Goal: Information Seeking & Learning: Learn about a topic

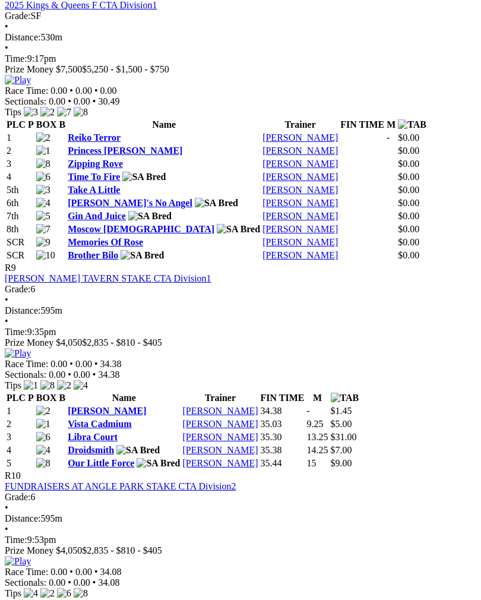
scroll to position [2300, 0]
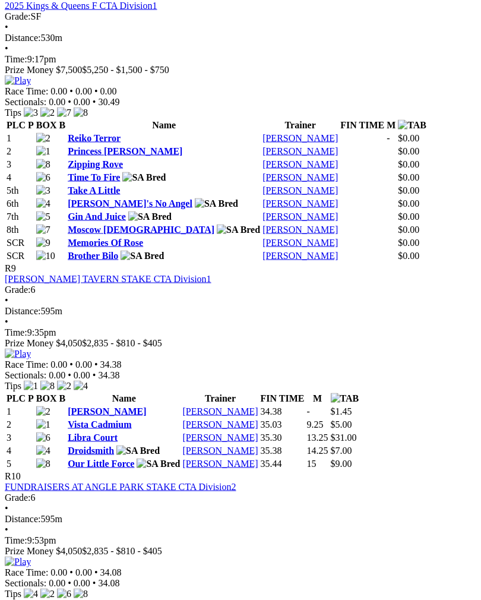
click at [104, 169] on link "Zipping Rove" at bounding box center [95, 164] width 55 height 10
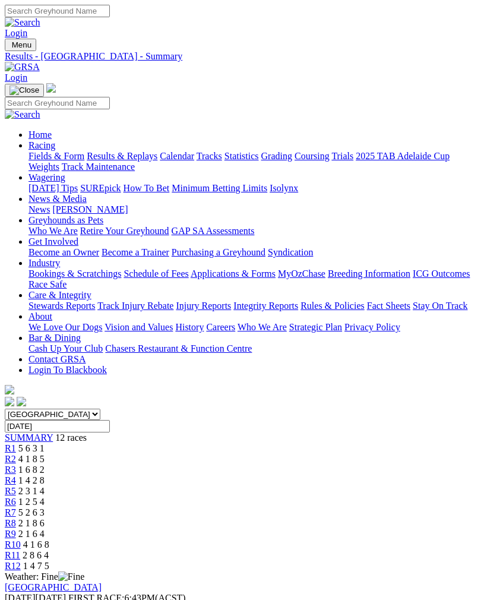
scroll to position [2301, 0]
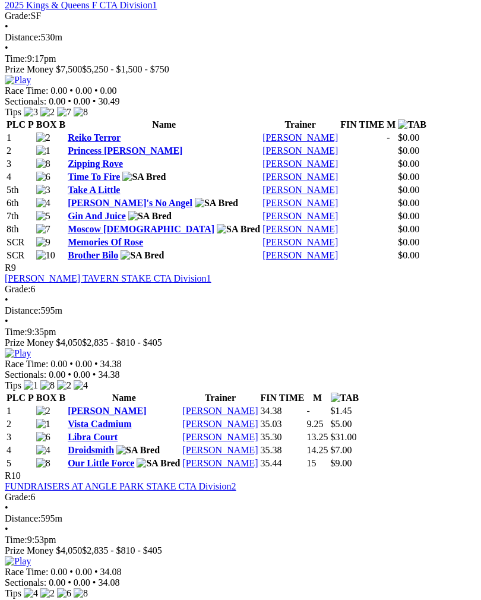
click at [31, 86] on img at bounding box center [18, 80] width 26 height 11
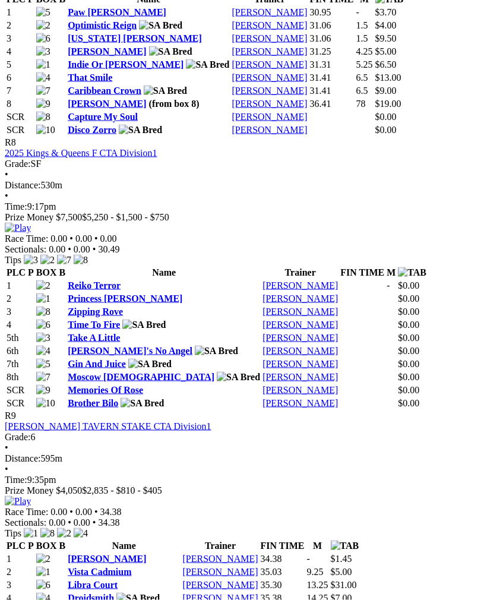
scroll to position [2148, 0]
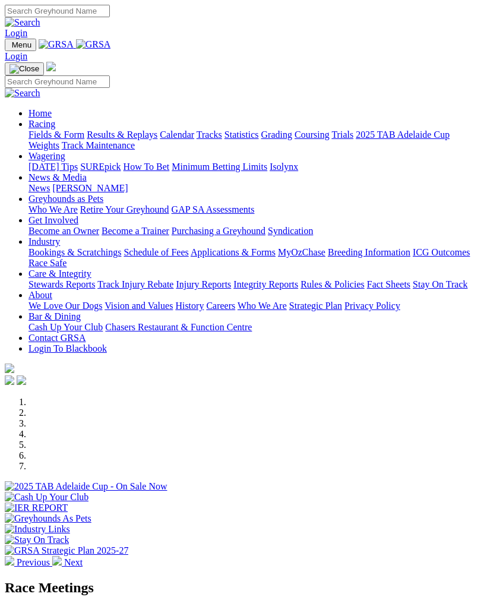
scroll to position [231, 0]
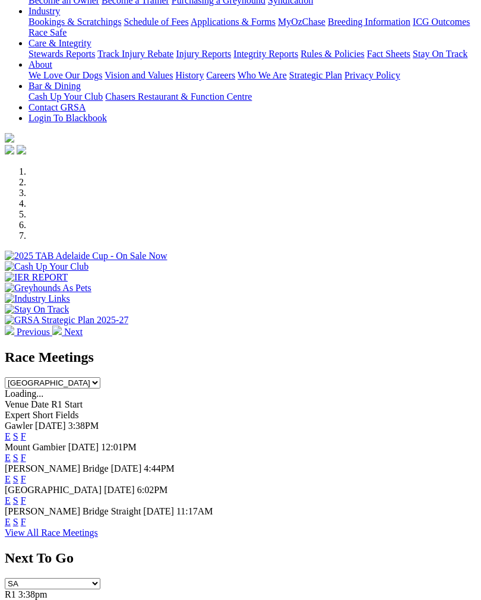
click at [26, 431] on link "F" at bounding box center [23, 436] width 5 height 10
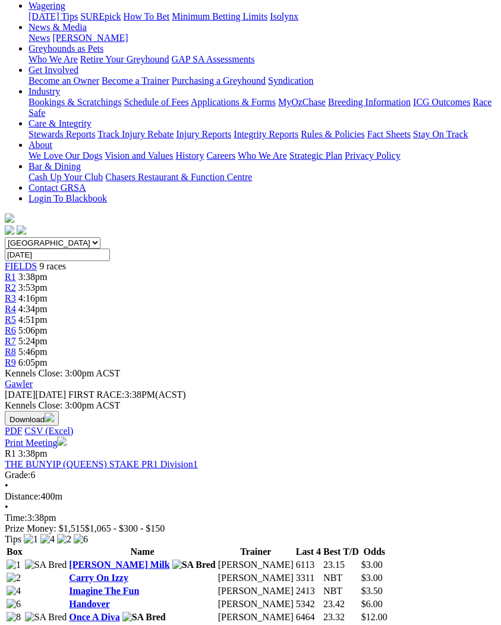
scroll to position [172, 0]
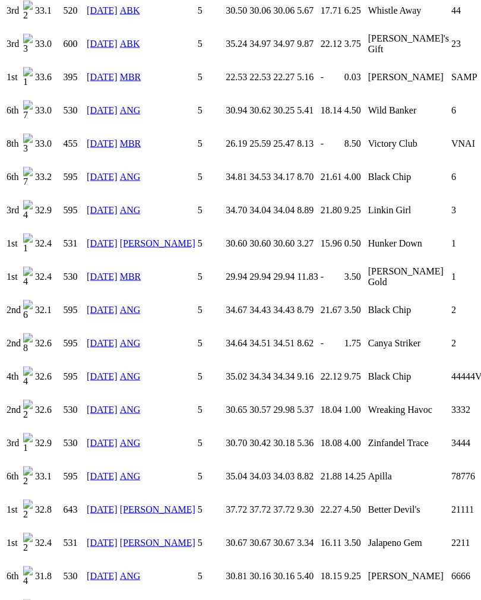
scroll to position [1671, 0]
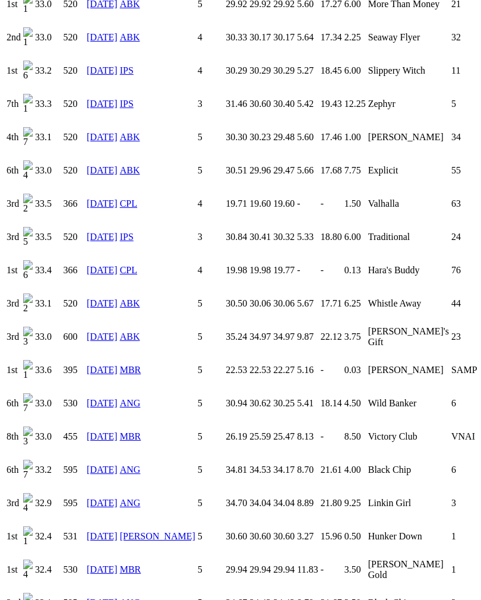
scroll to position [1317, 0]
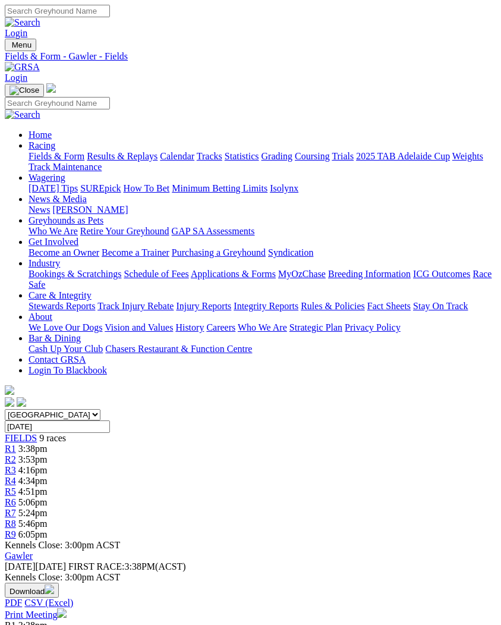
scroll to position [193, 0]
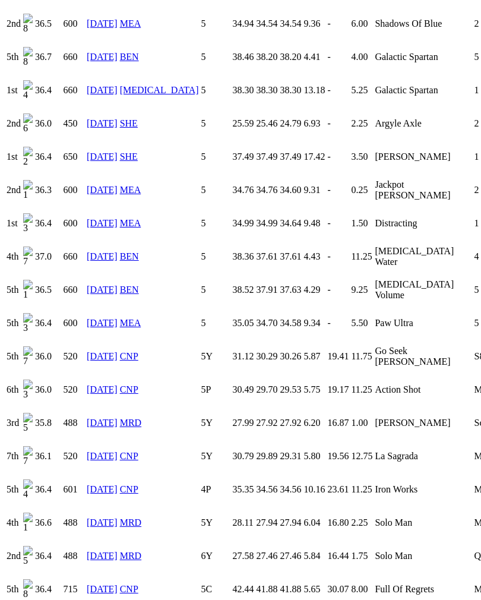
scroll to position [1507, 0]
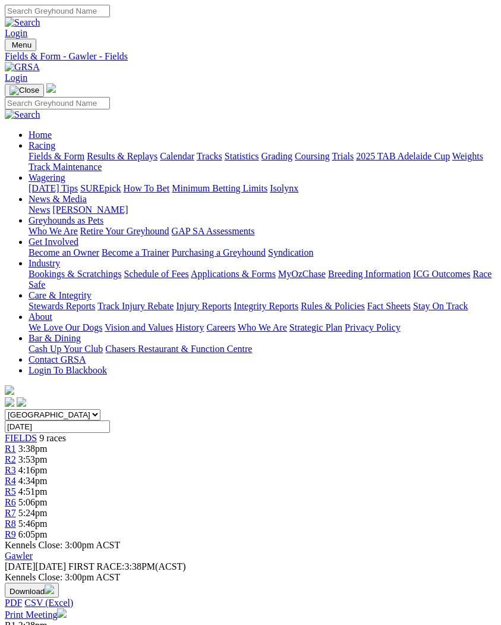
scroll to position [193, 0]
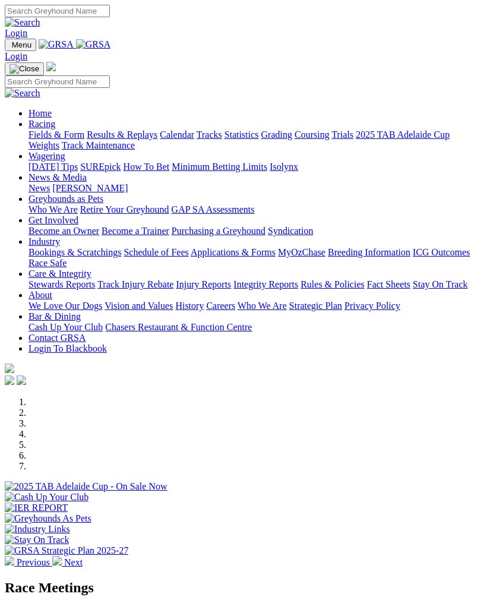
scroll to position [231, 0]
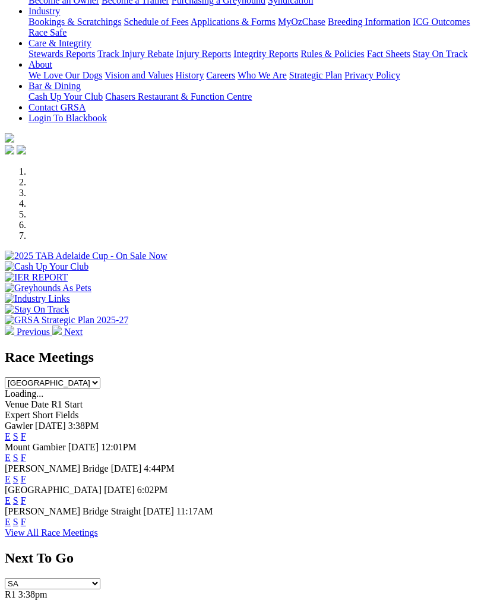
click at [26, 431] on link "F" at bounding box center [23, 436] width 5 height 10
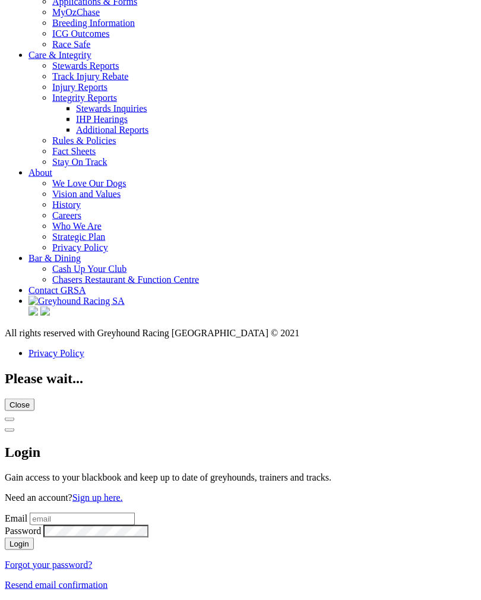
scroll to position [4288, 0]
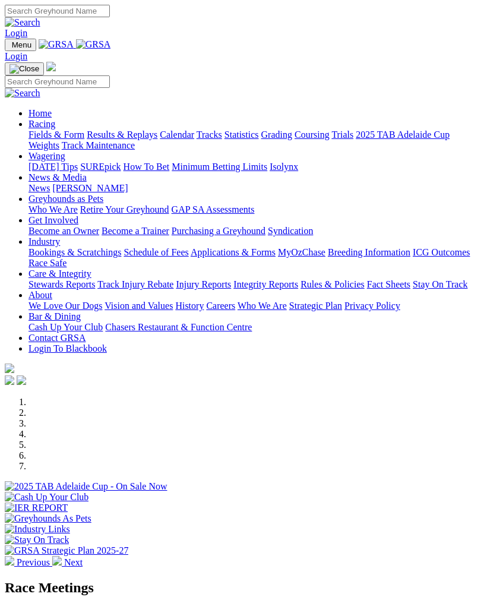
scroll to position [584, 0]
